Goal: Navigation & Orientation: Find specific page/section

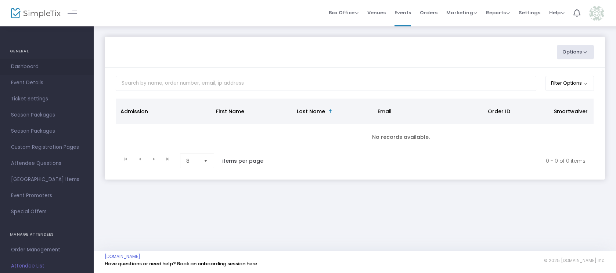
click at [22, 69] on span "Dashboard" at bounding box center [47, 67] width 72 height 10
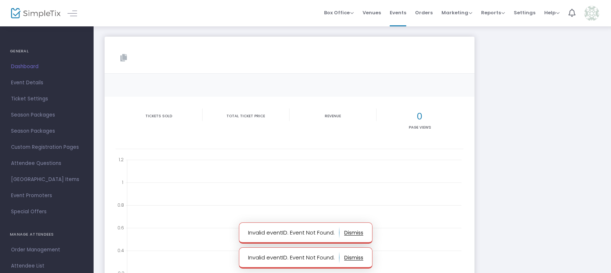
click at [597, 15] on img at bounding box center [591, 13] width 15 height 15
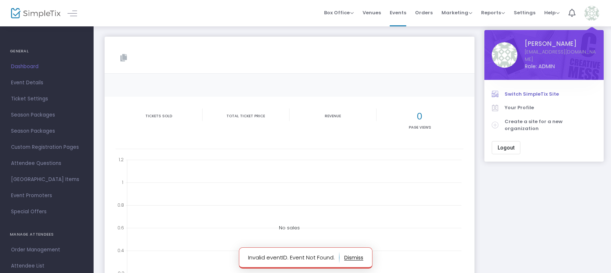
click at [550, 93] on link "Switch SimpleTix Site" at bounding box center [544, 94] width 105 height 14
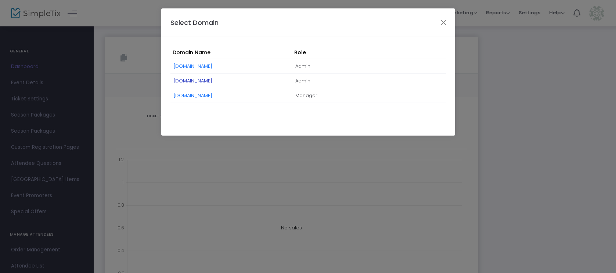
click at [212, 80] on link "[DOMAIN_NAME]" at bounding box center [193, 80] width 39 height 7
